Goal: Task Accomplishment & Management: Complete application form

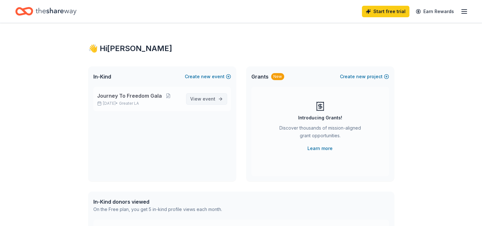
click at [199, 102] on span "View event" at bounding box center [202, 99] width 25 height 8
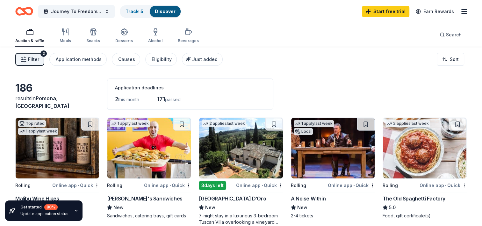
click at [400, 199] on div "The Old Spaghetti Factory" at bounding box center [414, 198] width 63 height 8
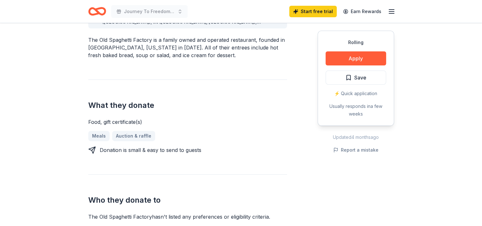
scroll to position [210, 0]
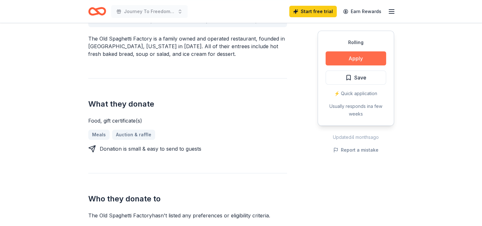
click at [351, 62] on button "Apply" at bounding box center [356, 58] width 61 height 14
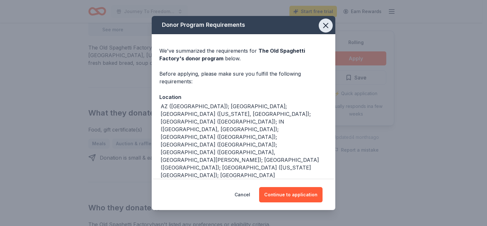
click at [321, 22] on icon "button" at bounding box center [325, 25] width 9 height 9
